Goal: Task Accomplishment & Management: Manage account settings

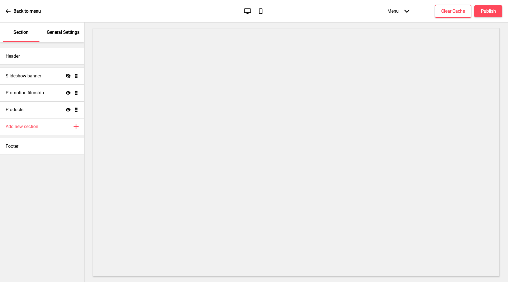
click at [65, 35] on p "General Settings" at bounding box center [63, 32] width 33 height 6
click at [73, 37] on div "General Settings" at bounding box center [63, 33] width 37 height 20
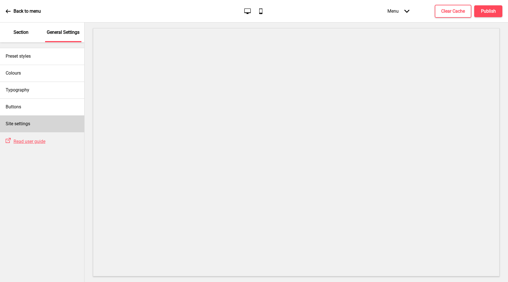
click at [39, 121] on div "Site settings" at bounding box center [42, 124] width 84 height 17
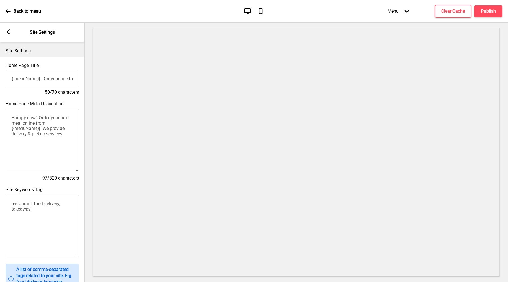
click at [8, 32] on g at bounding box center [8, 31] width 5 height 5
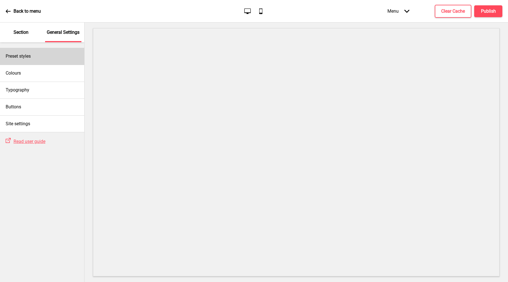
click at [28, 61] on div "Preset styles" at bounding box center [42, 56] width 84 height 17
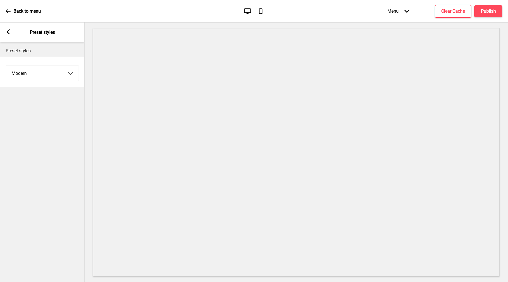
click at [30, 74] on select "Coffee Contrast Dark Earth Marine Minimalist Modern Oddle Pastel Yellow Fruits …" at bounding box center [42, 73] width 73 height 15
select select "pastel"
click at [6, 66] on select "Coffee Contrast Dark Earth Marine Minimalist Modern Oddle Pastel Yellow Fruits …" at bounding box center [42, 73] width 73 height 15
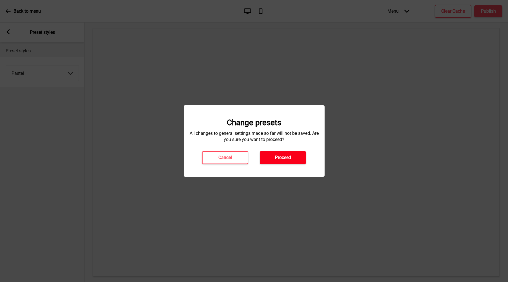
click at [290, 156] on h4 "Proceed" at bounding box center [283, 158] width 16 height 6
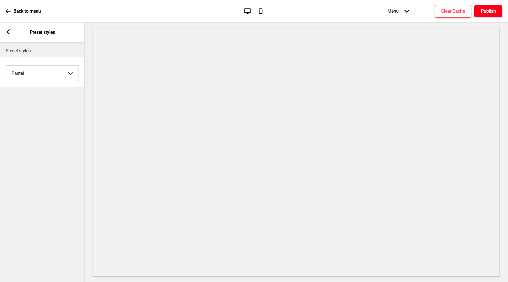
click at [479, 9] on button "Publish" at bounding box center [488, 11] width 28 height 12
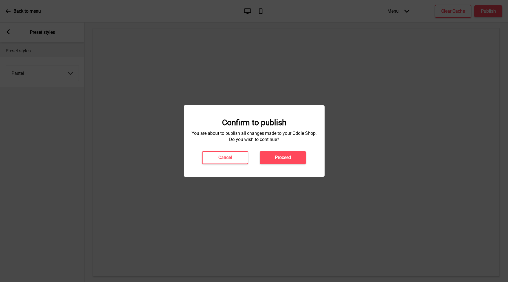
click at [287, 154] on button "Proceed" at bounding box center [283, 157] width 46 height 13
